Goal: Transaction & Acquisition: Subscribe to service/newsletter

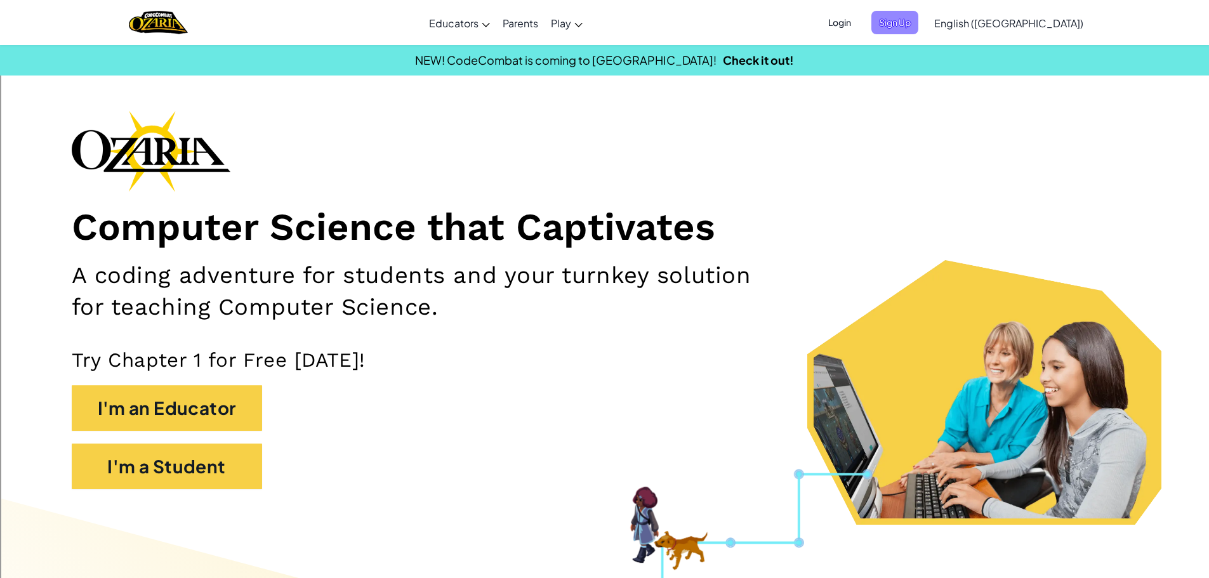
click at [918, 27] on span "Sign Up" at bounding box center [894, 22] width 47 height 23
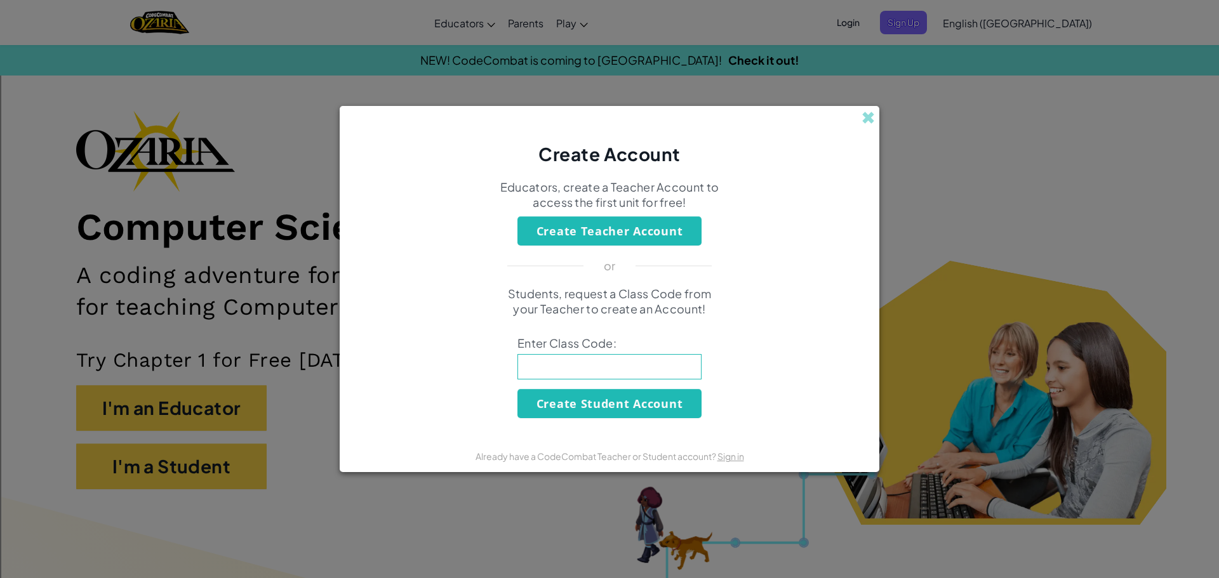
click at [591, 370] on input at bounding box center [609, 366] width 184 height 25
type input "Speed"
click at [865, 114] on span at bounding box center [867, 117] width 13 height 13
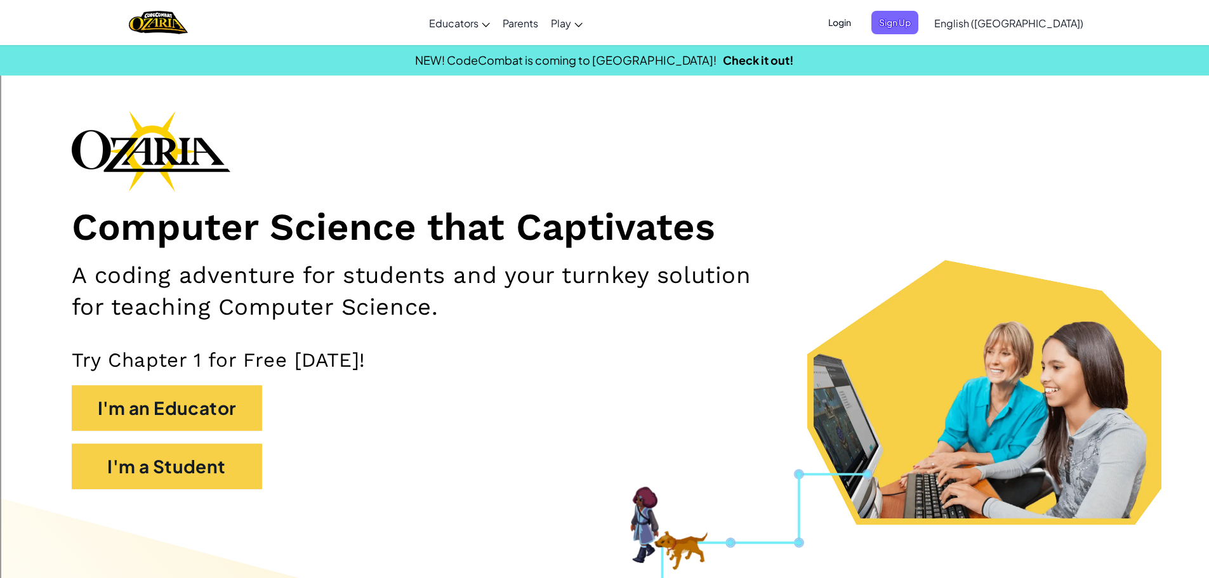
click at [859, 17] on span "Login" at bounding box center [840, 22] width 38 height 23
